Goal: Find contact information: Obtain details needed to contact an individual or organization

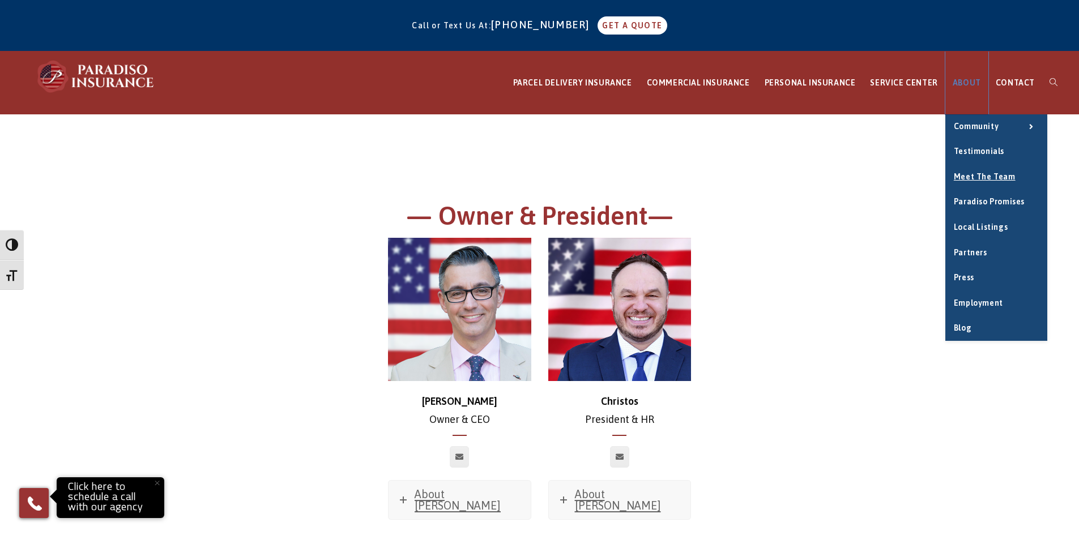
click at [988, 82] on link "ABOUT" at bounding box center [967, 83] width 43 height 63
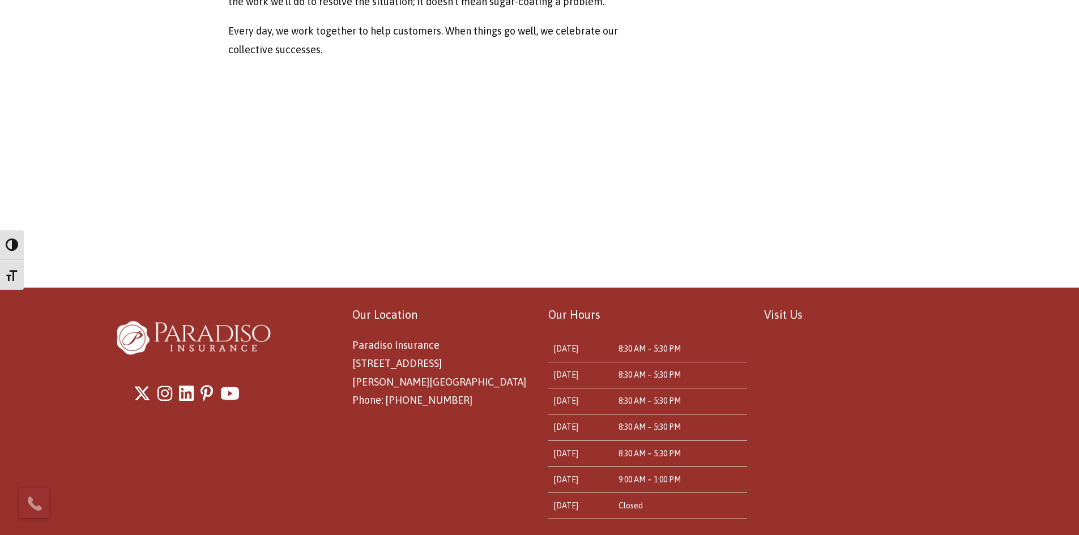
scroll to position [853, 0]
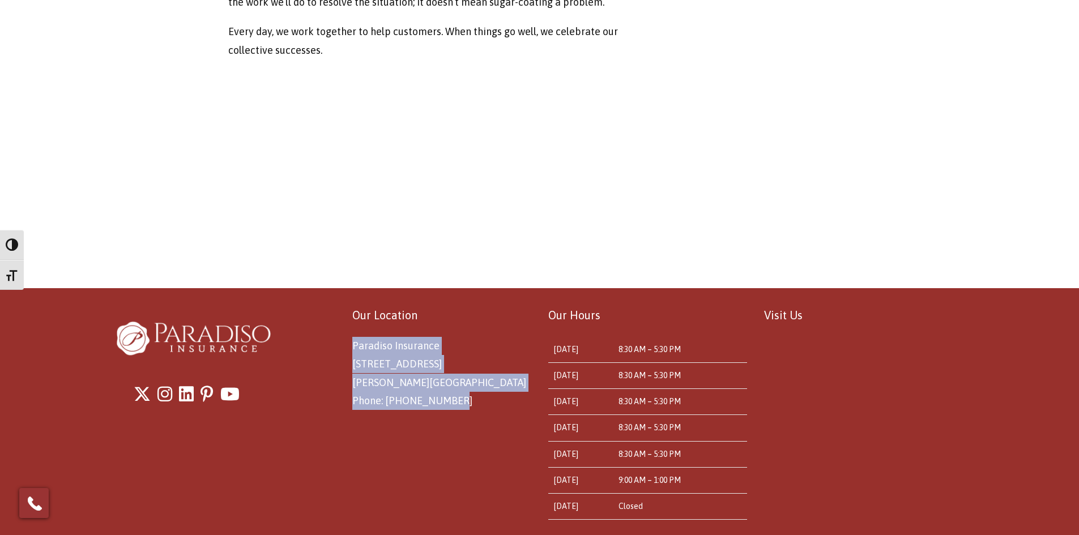
drag, startPoint x: 354, startPoint y: 347, endPoint x: 446, endPoint y: 399, distance: 106.3
click at [446, 399] on span "Paradiso Insurance [STREET_ADDRESS][PERSON_NAME] Phone: [PHONE_NUMBER]" at bounding box center [439, 373] width 174 height 67
copy span "Paradiso Insurance [STREET_ADDRESS][PERSON_NAME] Phone: [PHONE_NUMBER]"
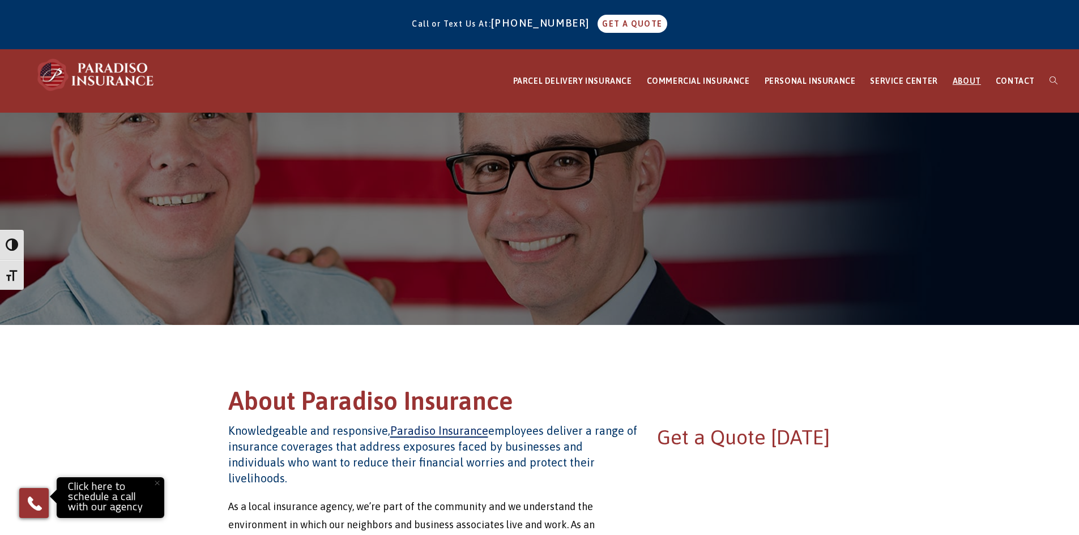
scroll to position [0, 0]
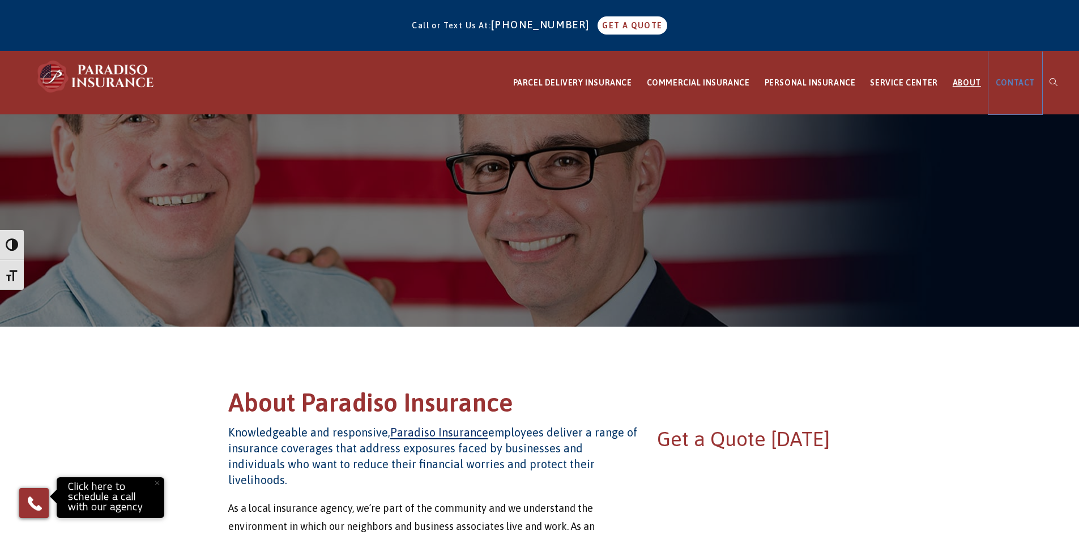
click at [1024, 76] on link "CONTACT" at bounding box center [1016, 83] width 54 height 63
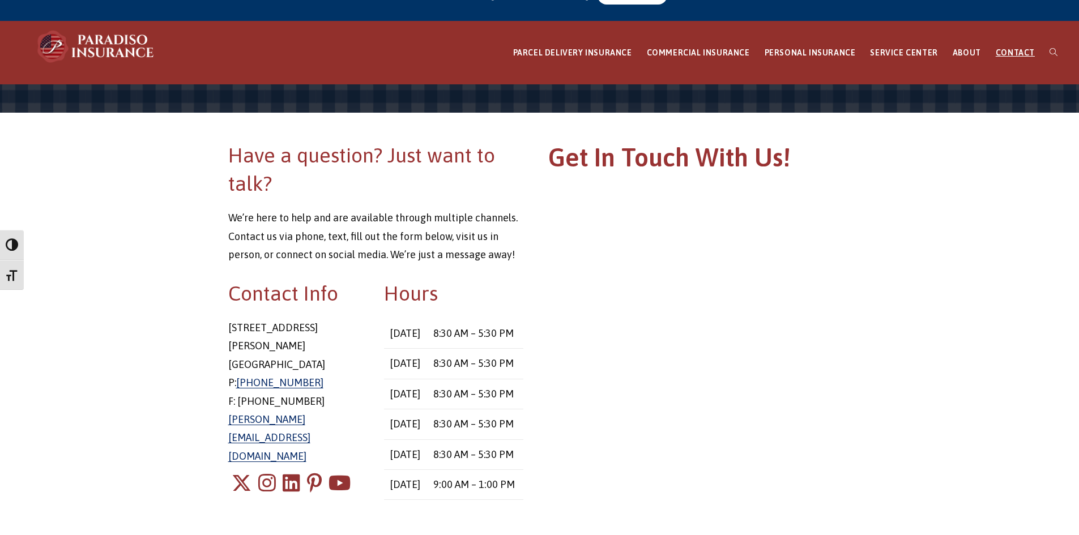
scroll to position [113, 0]
